Goal: Transaction & Acquisition: Download file/media

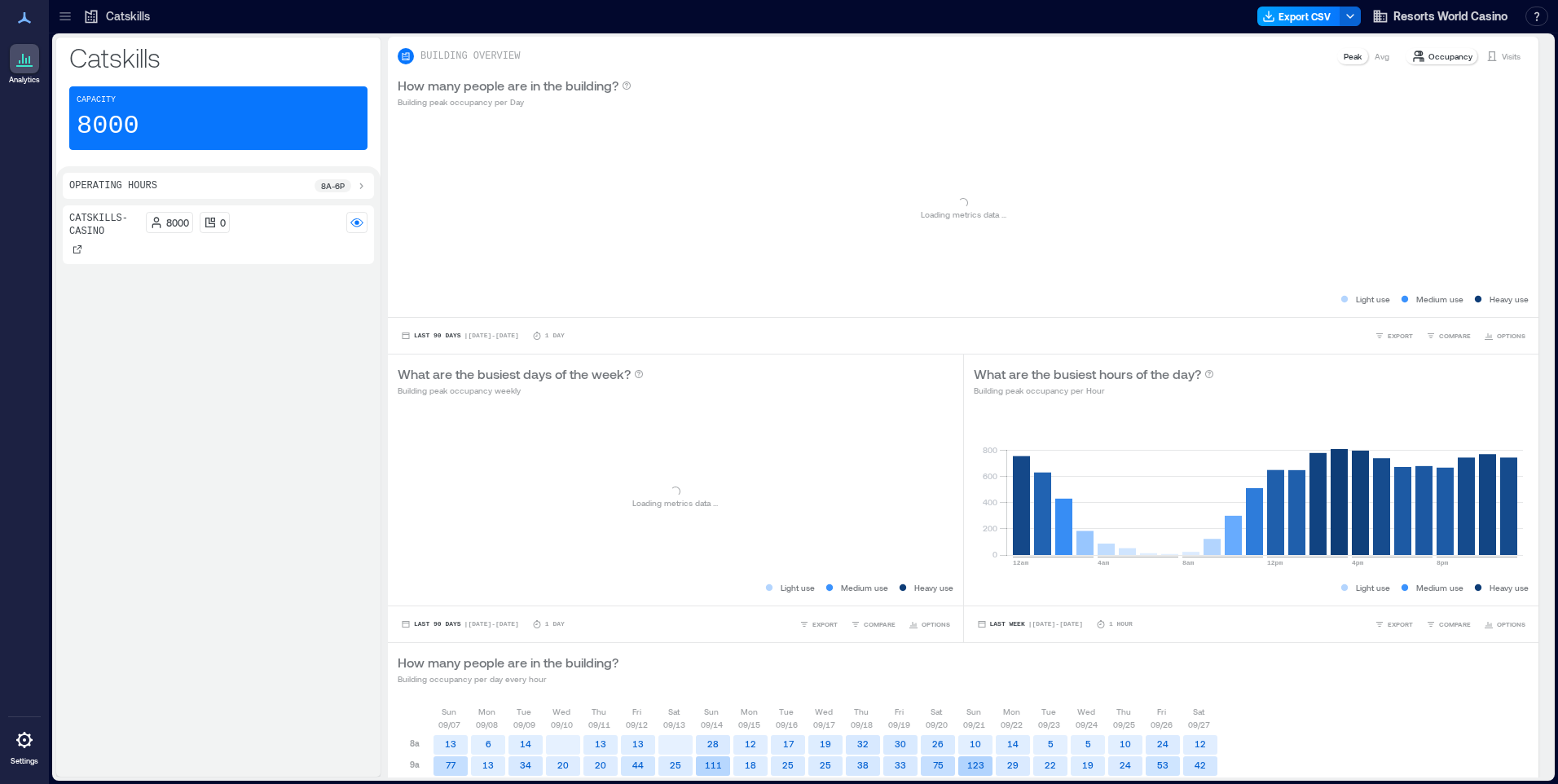
click at [1288, 21] on button "Export CSV" at bounding box center [1298, 16] width 83 height 20
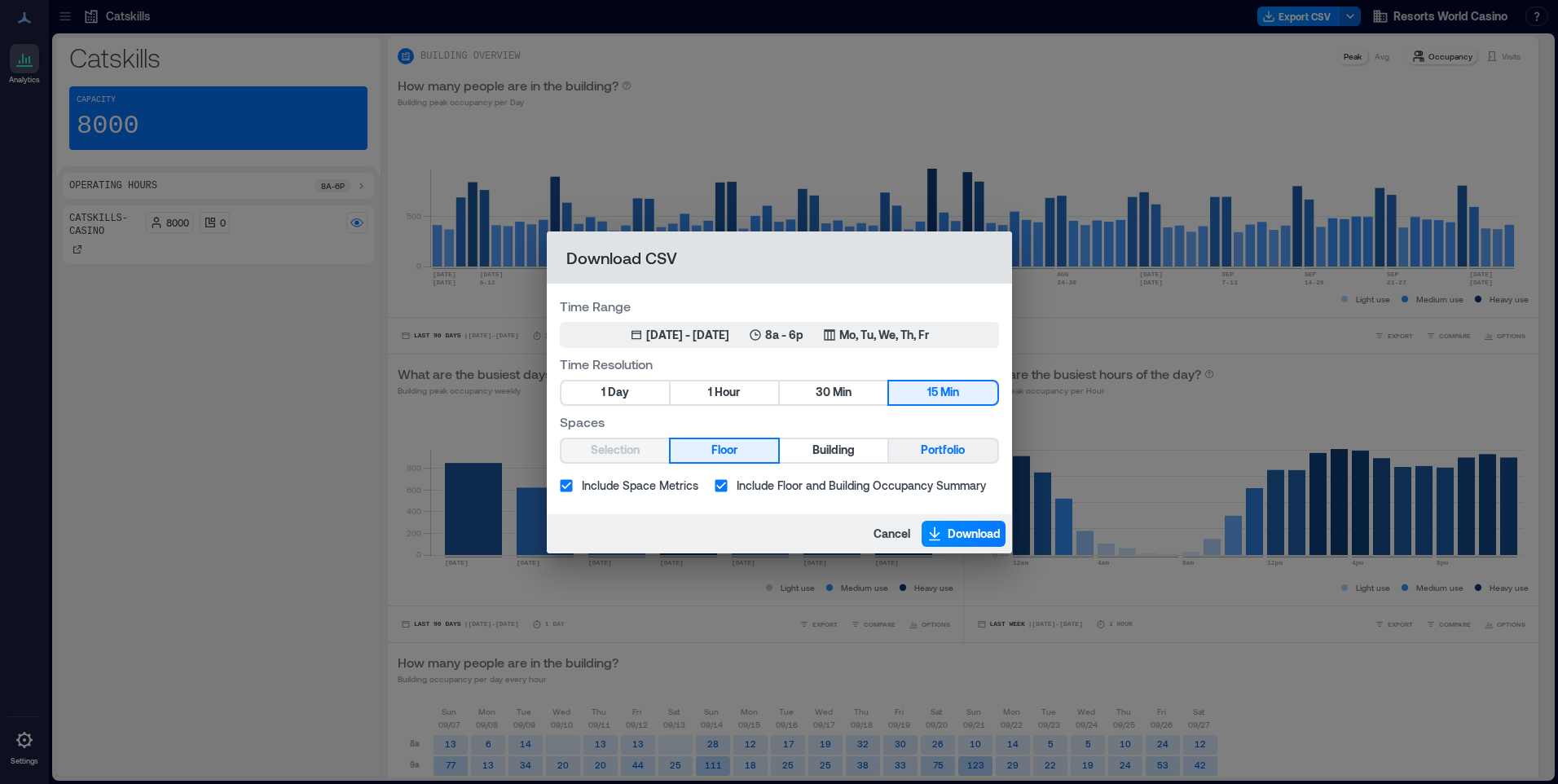
click at [952, 443] on span "Portfolio" at bounding box center [942, 450] width 44 height 21
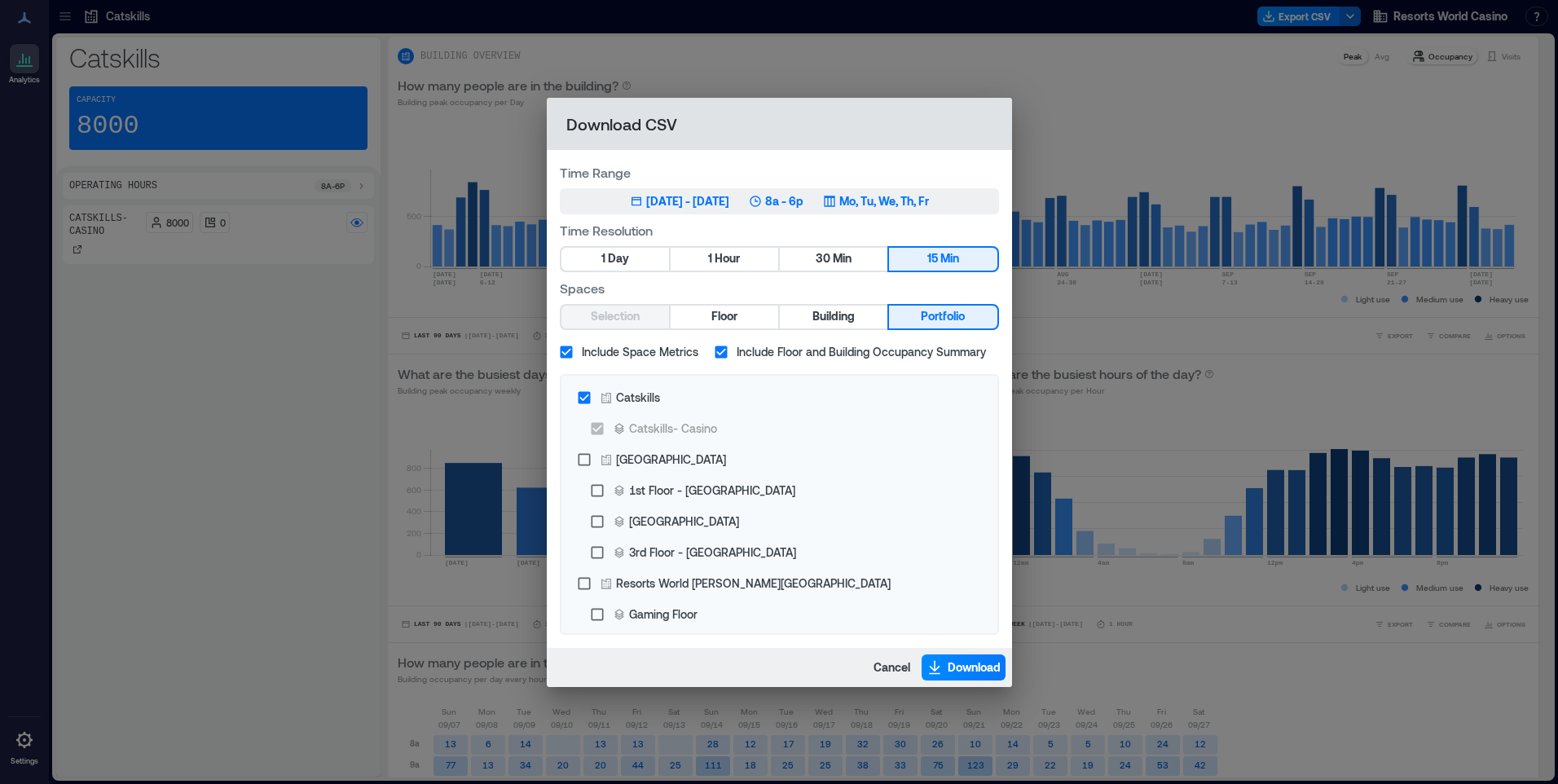
click at [891, 214] on button "[DATE] 2, 2025 - [DATE] 8a - 6p Mo, Tu, We, Th, Fr" at bounding box center [779, 201] width 439 height 26
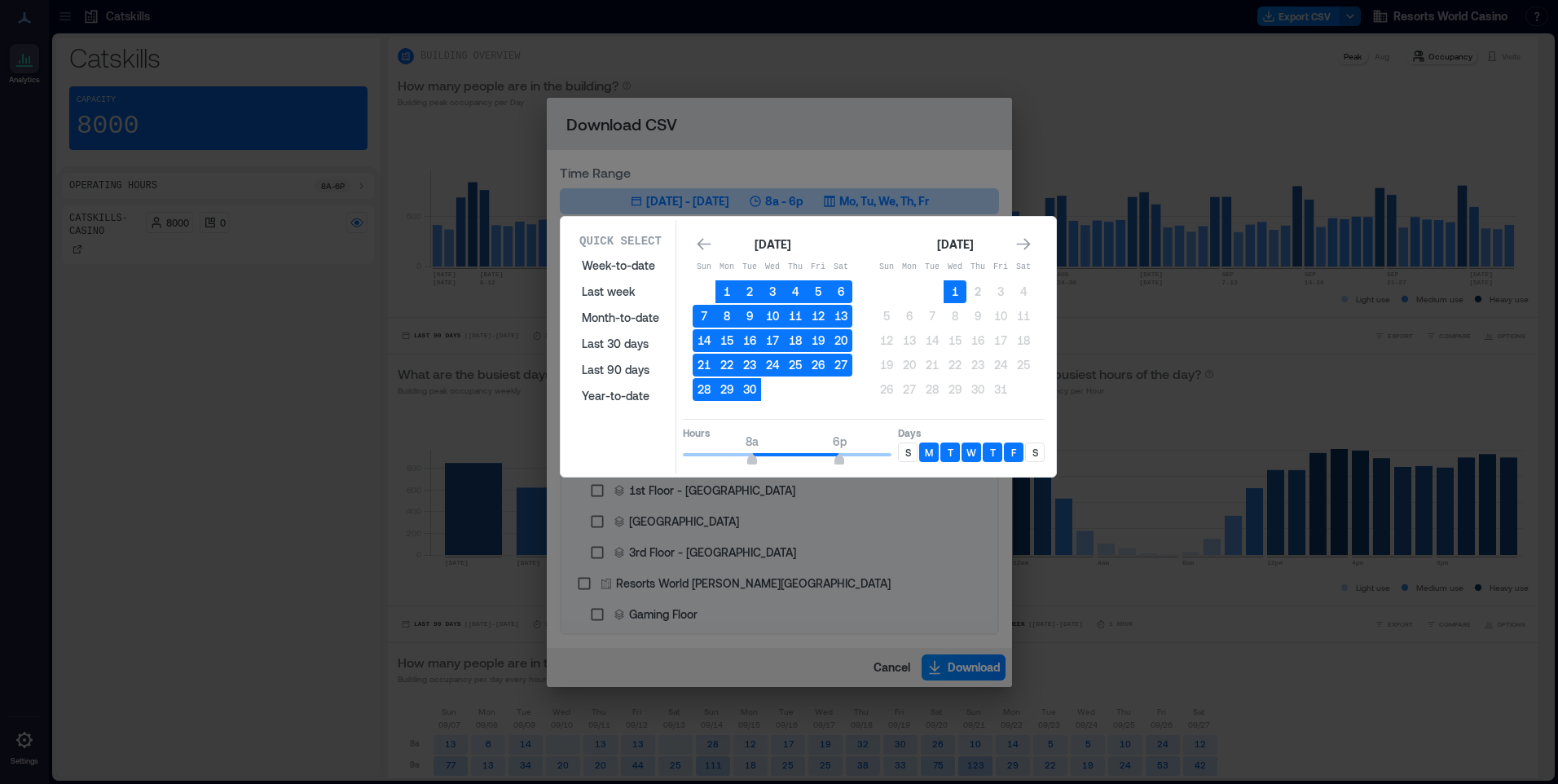
click at [905, 454] on p "S" at bounding box center [907, 452] width 6 height 13
click at [1042, 449] on div "S" at bounding box center [1035, 452] width 20 height 20
click at [959, 291] on button "1" at bounding box center [955, 292] width 23 height 23
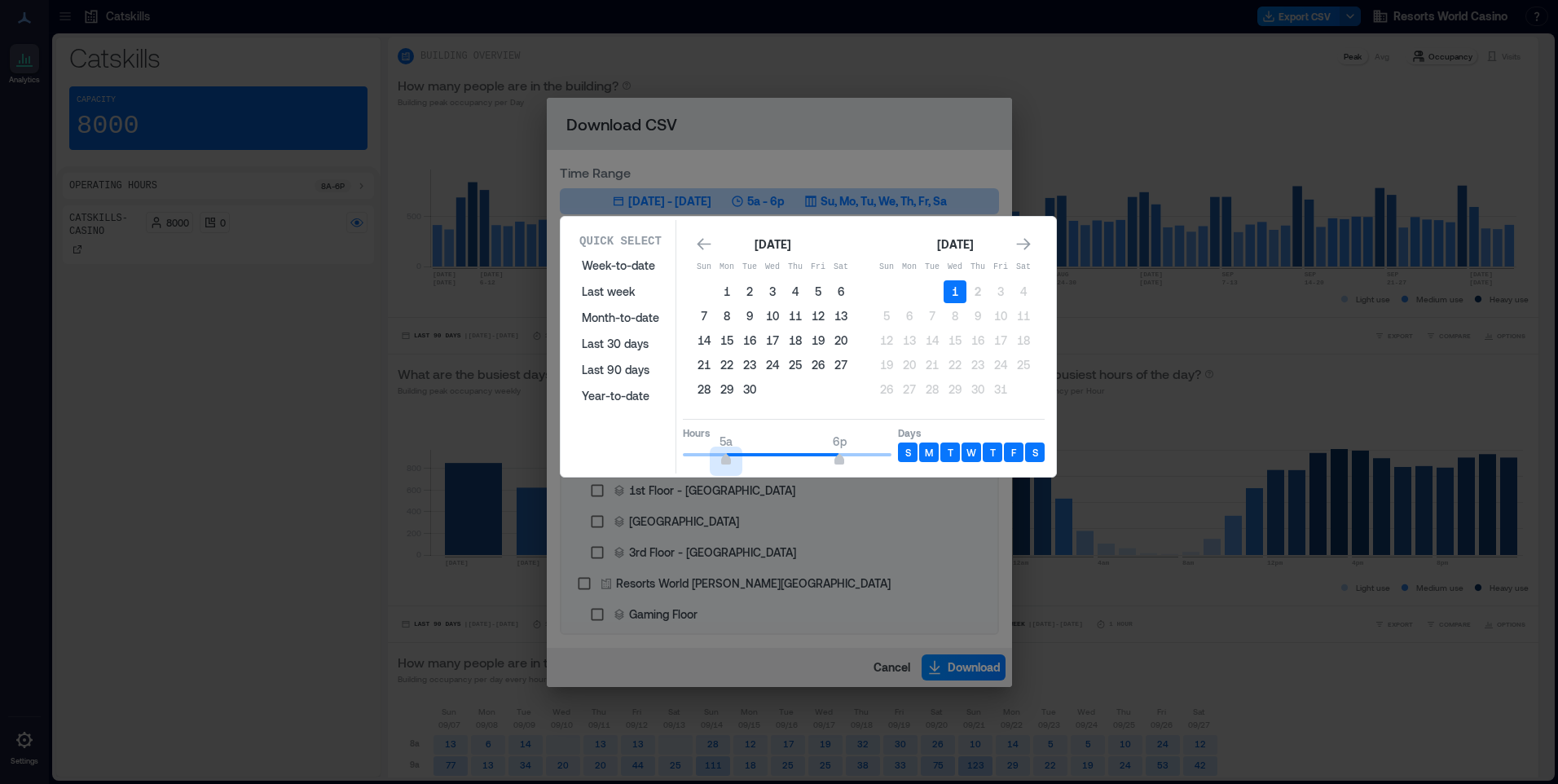
type input "*"
drag, startPoint x: 747, startPoint y: 460, endPoint x: 739, endPoint y: 464, distance: 8.9
click at [739, 464] on span "6a 6p" at bounding box center [787, 455] width 209 height 24
type input "**"
drag, startPoint x: 836, startPoint y: 459, endPoint x: 943, endPoint y: 458, distance: 107.0
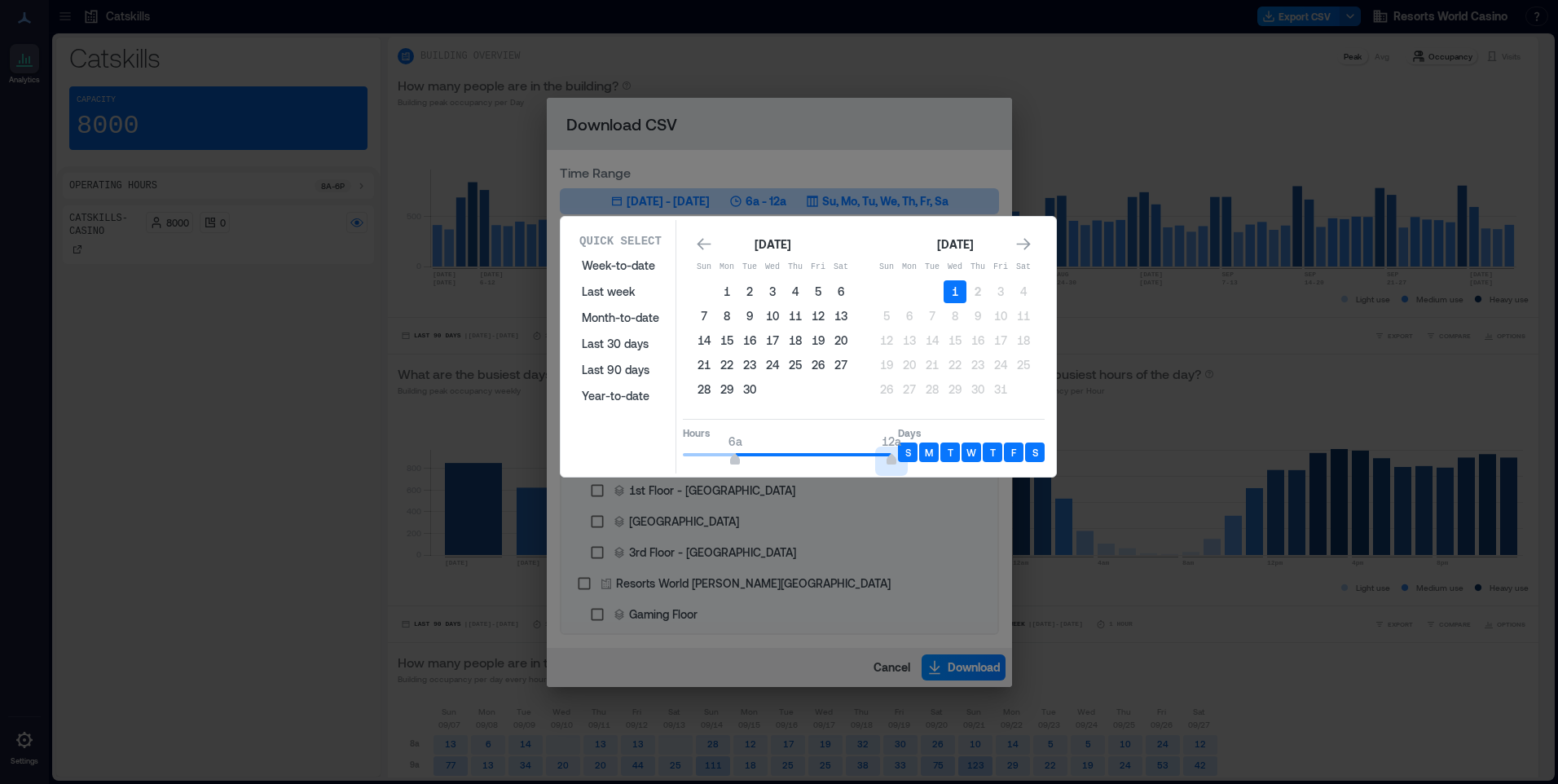
click at [943, 458] on div "Hours 6a 12a Days S M T W T F S" at bounding box center [863, 442] width 361 height 48
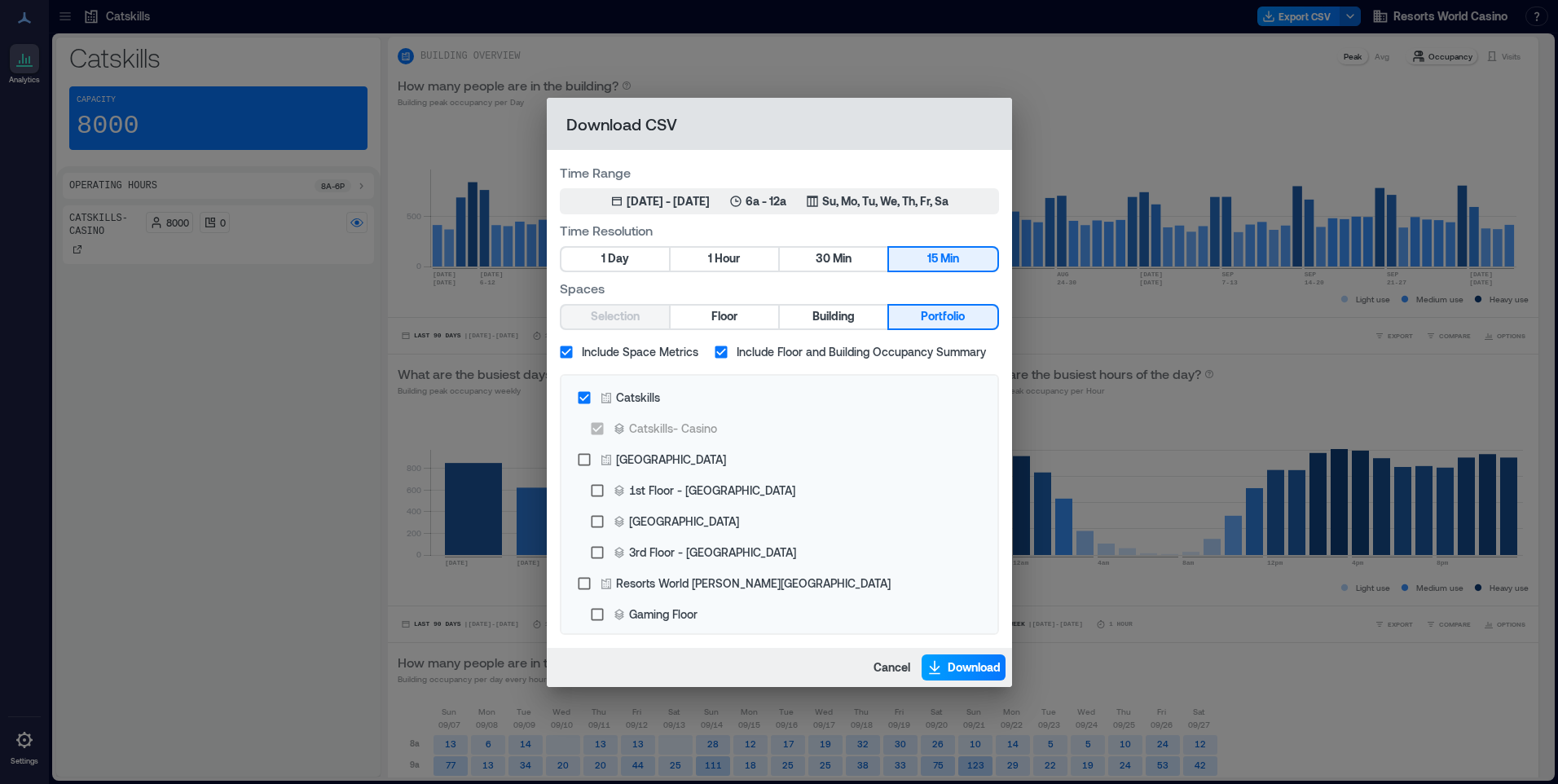
click at [958, 672] on span "Download" at bounding box center [973, 666] width 53 height 16
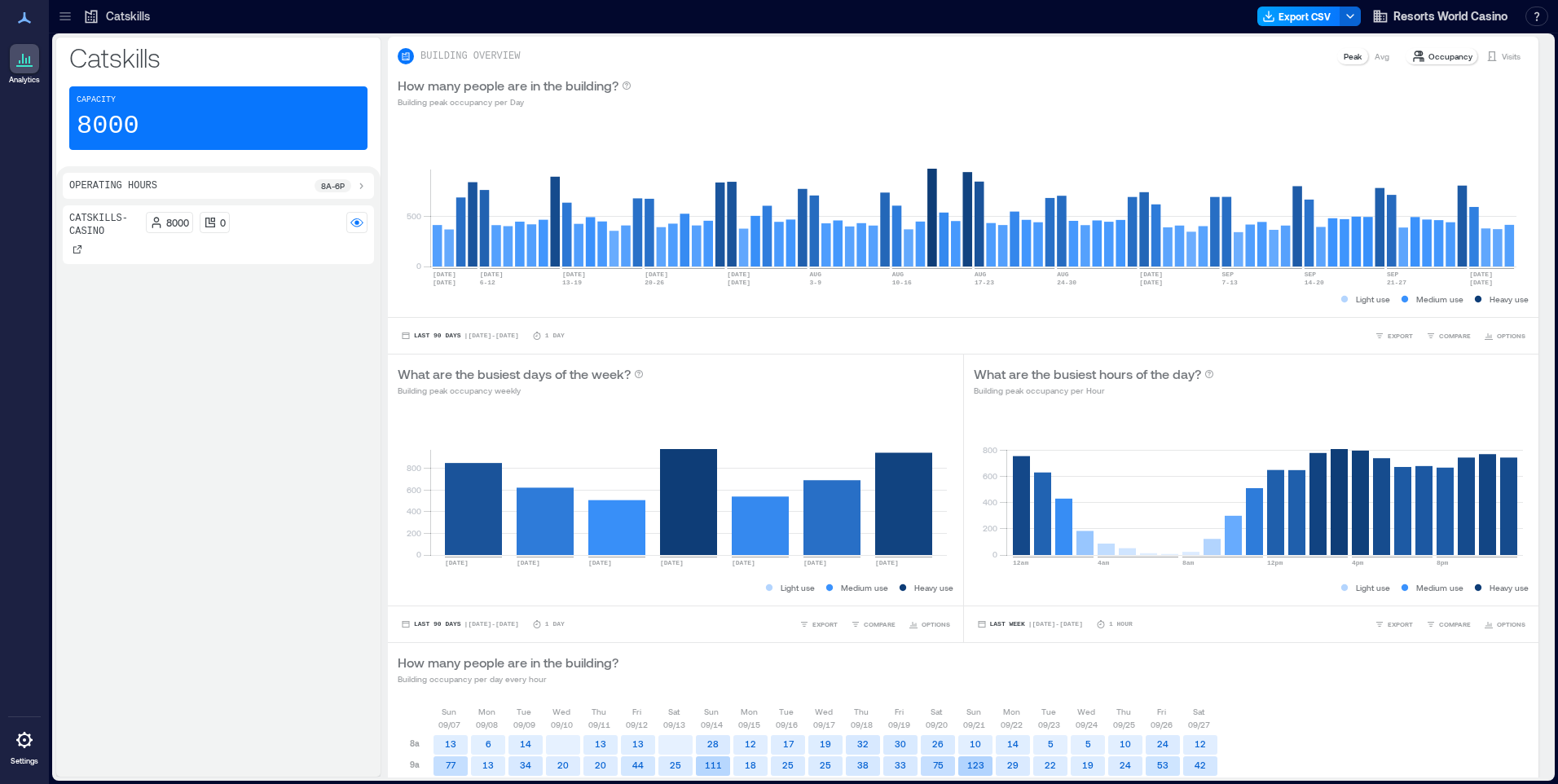
click at [1297, 11] on button "Export CSV" at bounding box center [1298, 16] width 83 height 20
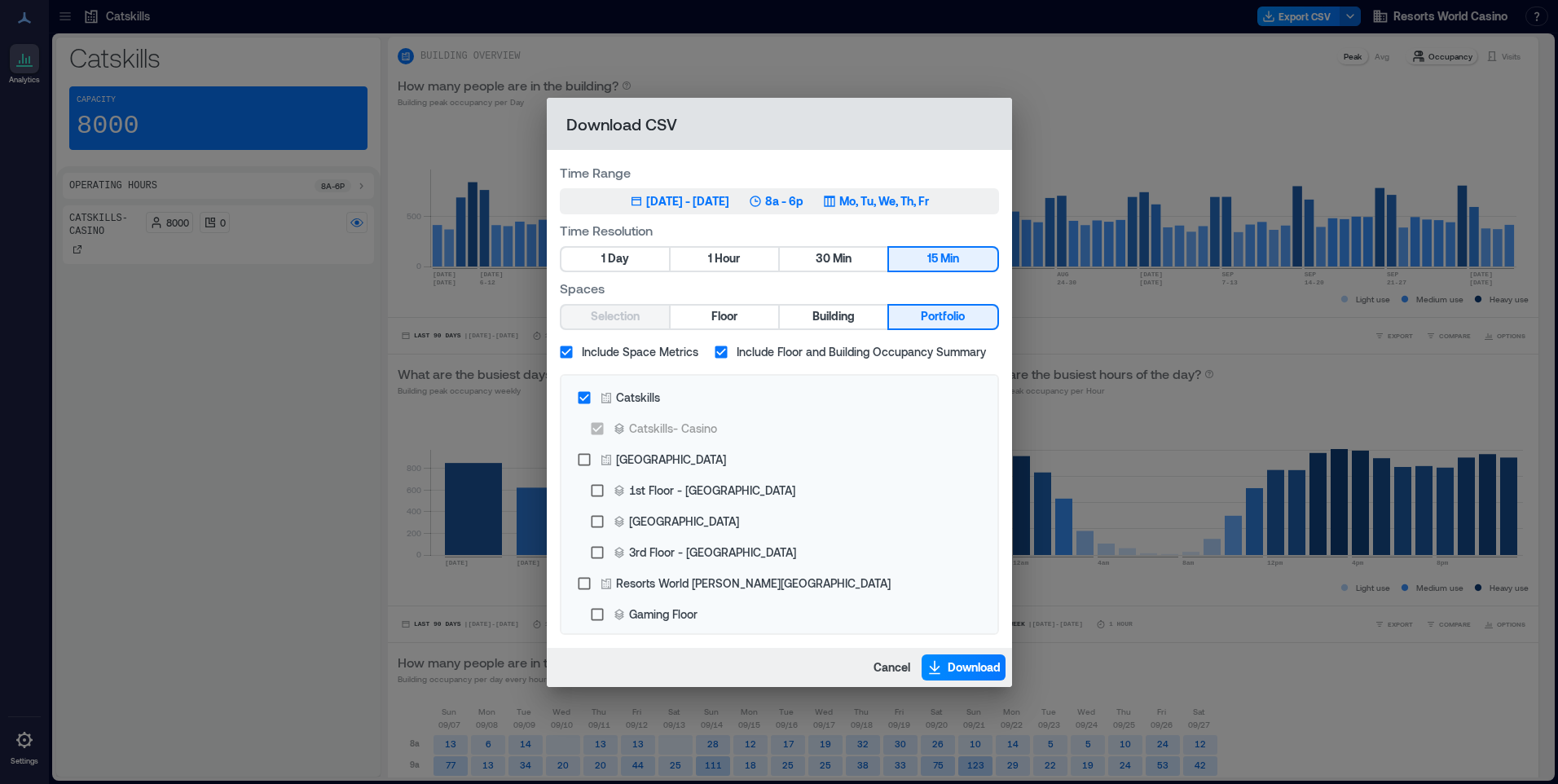
click at [918, 194] on p "Mo, Tu, We, Th, Fr" at bounding box center [883, 200] width 89 height 16
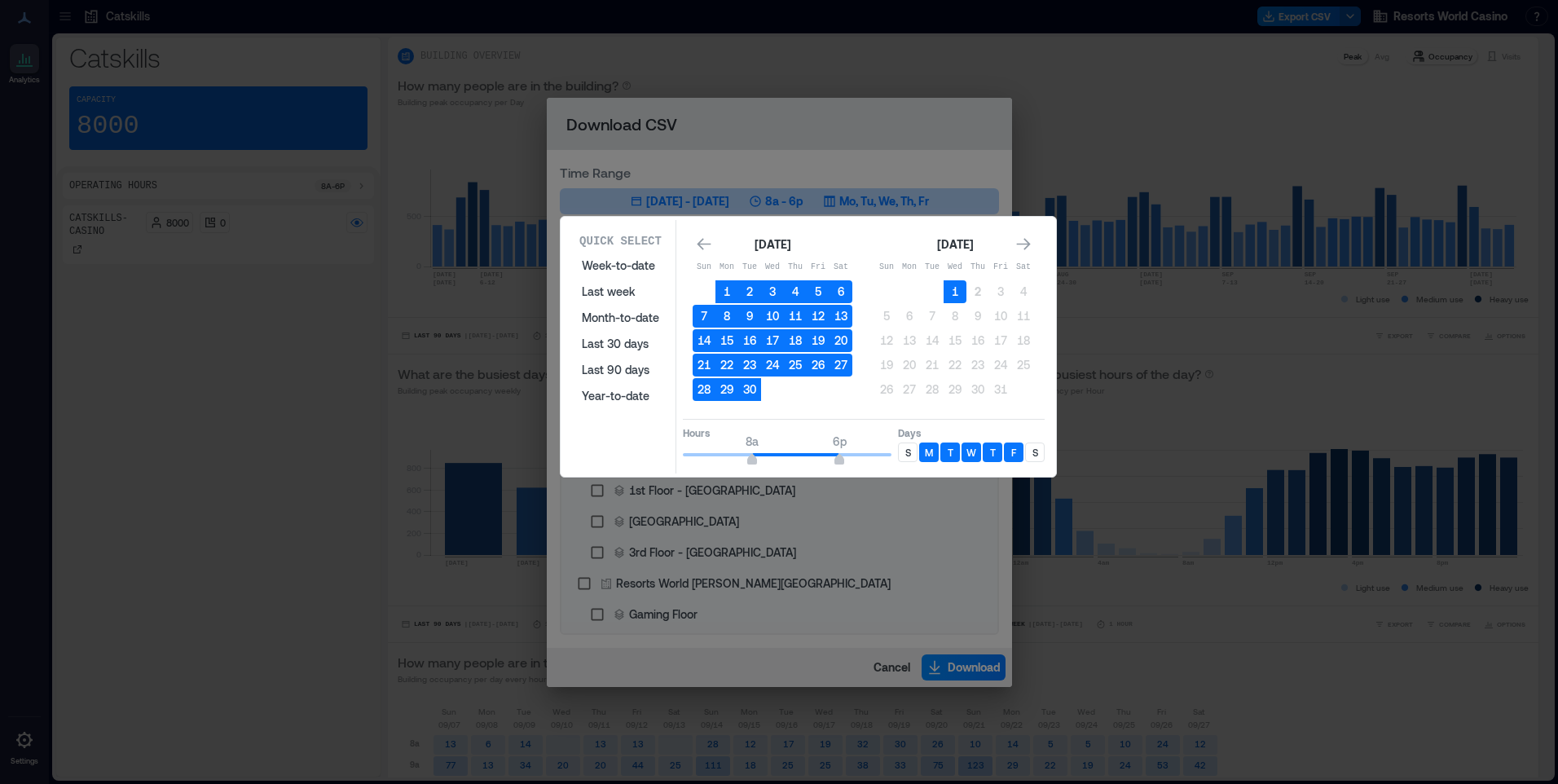
click at [912, 452] on div "S" at bounding box center [907, 452] width 20 height 20
click at [1032, 451] on p "S" at bounding box center [1035, 452] width 6 height 13
click at [956, 284] on button "1" at bounding box center [955, 292] width 23 height 23
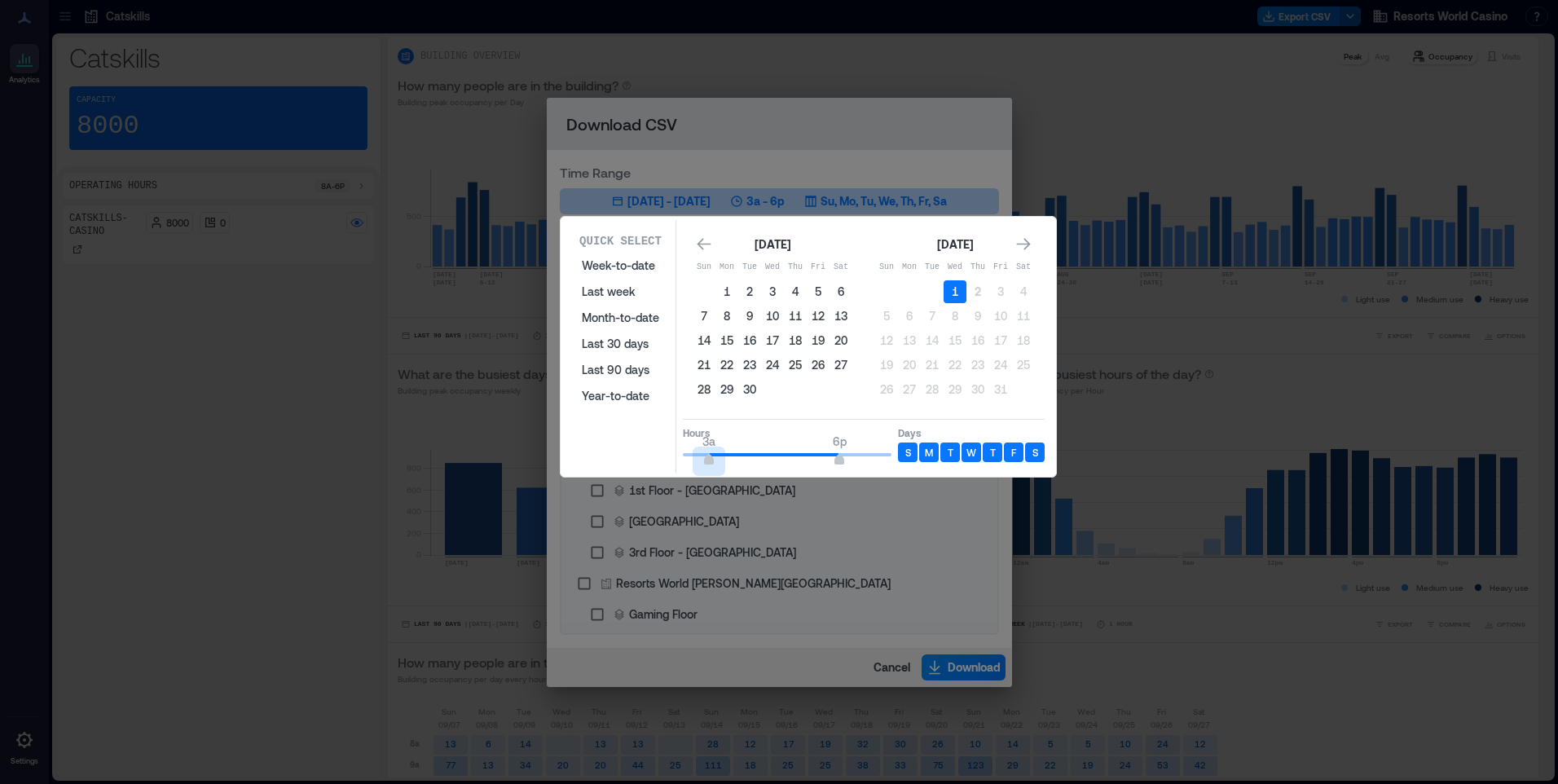
type input "*"
drag, startPoint x: 735, startPoint y: 455, endPoint x: 621, endPoint y: 462, distance: 114.2
click at [621, 462] on div "Quick Select Week-to-date Last week Month-to-date Last 30 days Last 90 days Yea…" at bounding box center [809, 346] width 486 height 253
type input "*"
drag, startPoint x: 803, startPoint y: 462, endPoint x: 735, endPoint y: 464, distance: 68.0
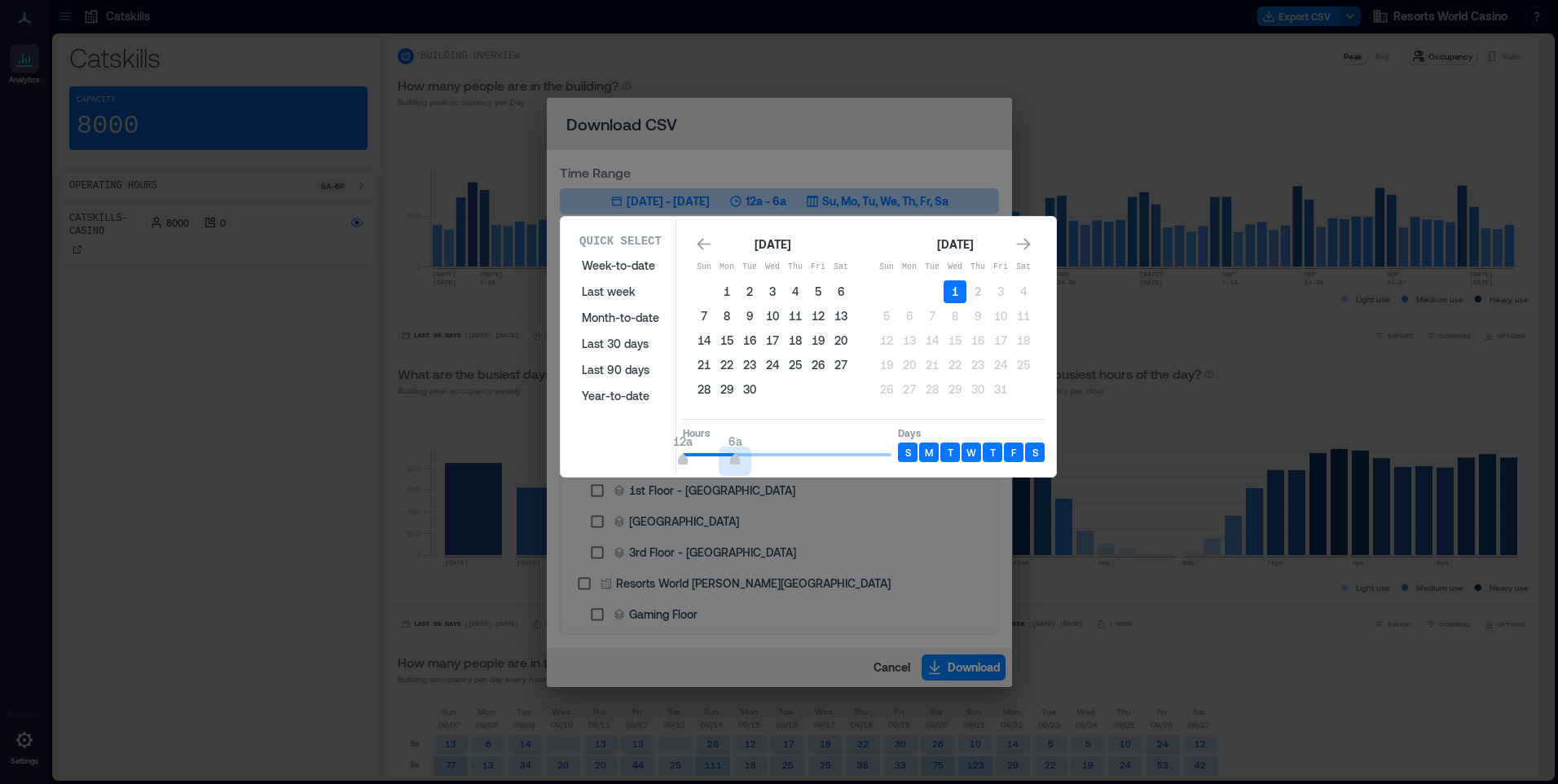
click at [735, 464] on span "12a 6a" at bounding box center [787, 455] width 209 height 24
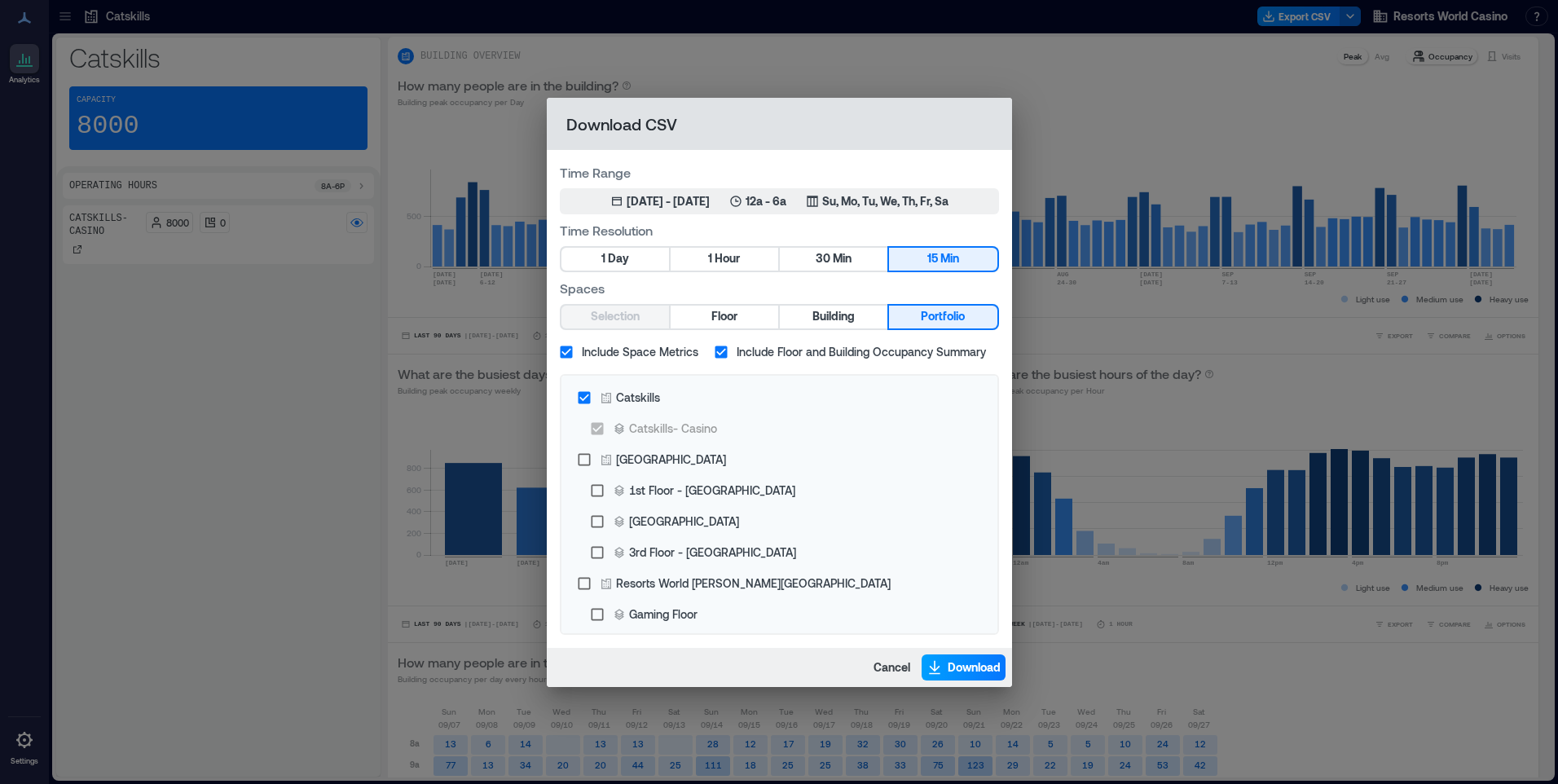
click at [965, 671] on span "Download" at bounding box center [973, 666] width 53 height 16
